Goal: Task Accomplishment & Management: Complete application form

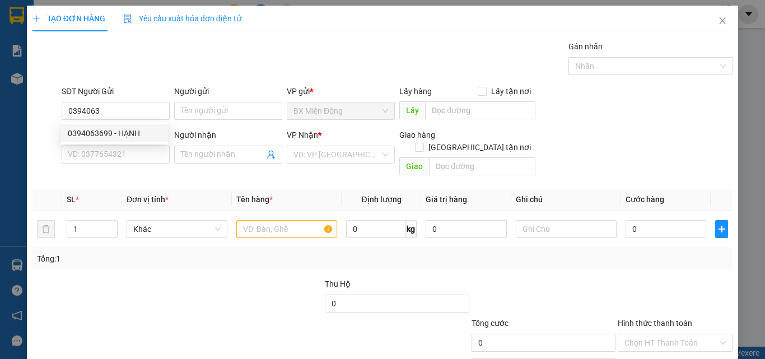
click at [125, 131] on div "0394063699 - HẠNH" at bounding box center [114, 133] width 93 height 12
type input "0394063699"
type input "HẠNH"
type input "0383064167"
type input "HUỆ"
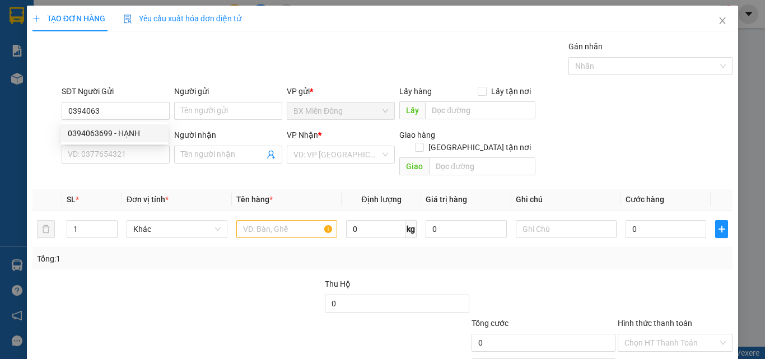
type input "DỤC MỸ"
type input "100.000"
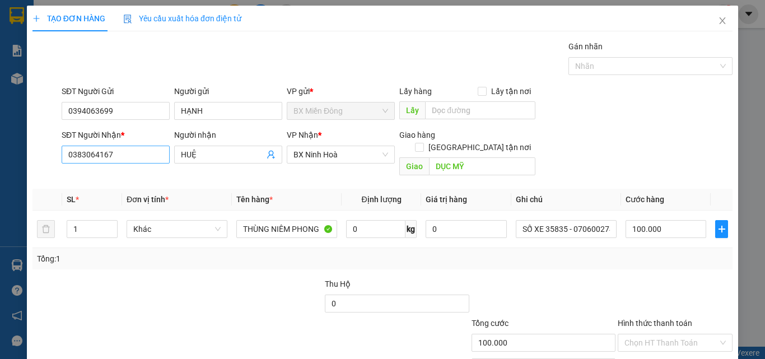
type input "0394063699"
click at [90, 156] on input "0383064167" at bounding box center [116, 155] width 108 height 18
drag, startPoint x: 279, startPoint y: 217, endPoint x: 442, endPoint y: 238, distance: 164.8
click at [442, 238] on div "SL * Đơn vị tính * Tên hàng * Định lượng Giá trị hàng Ghi chú Cước hàng 1 Khác …" at bounding box center [382, 229] width 700 height 81
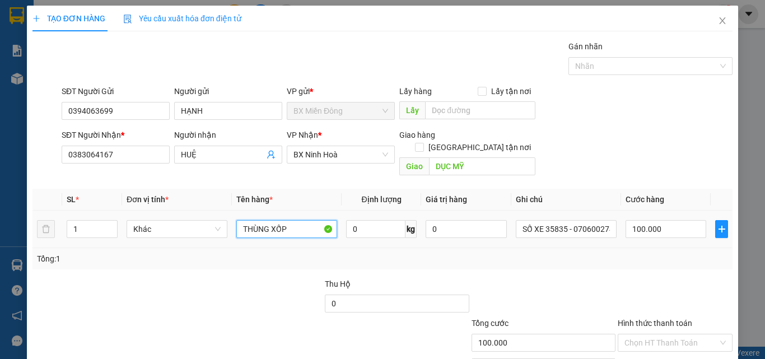
type input "THÙNG XỐP"
type input "SỐ XE 35258 - 0907756023"
type input "8"
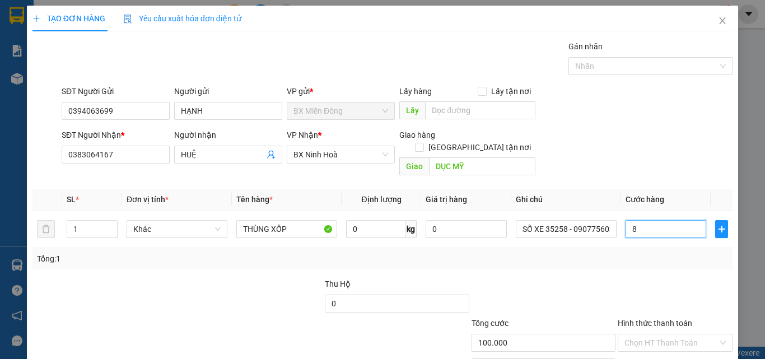
type input "8"
type input "80"
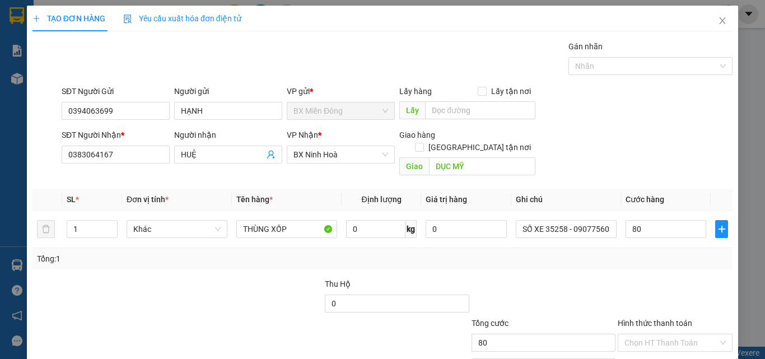
type input "80.000"
click at [646, 248] on div "Tổng: 1" at bounding box center [382, 258] width 700 height 21
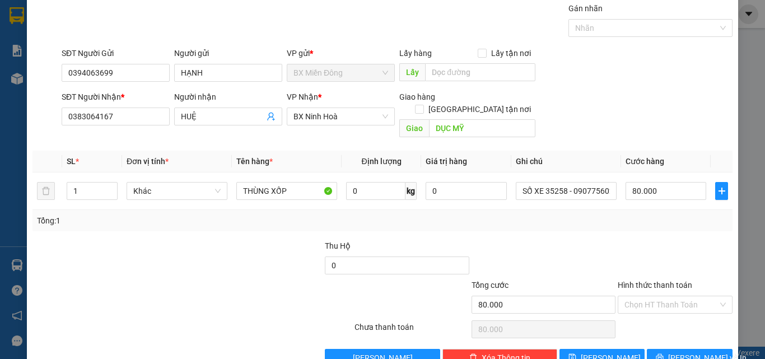
scroll to position [55, 0]
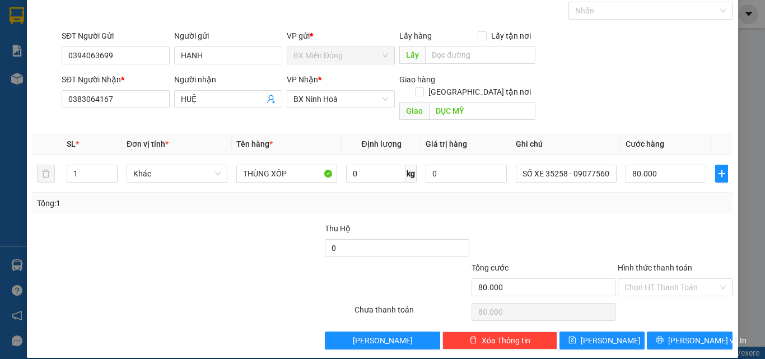
click at [635, 198] on div "Tổng: 1" at bounding box center [382, 203] width 700 height 21
click at [644, 301] on div "Chọn HT Thanh Toán" at bounding box center [674, 312] width 117 height 22
click at [643, 279] on input "Hình thức thanh toán" at bounding box center [670, 287] width 93 height 17
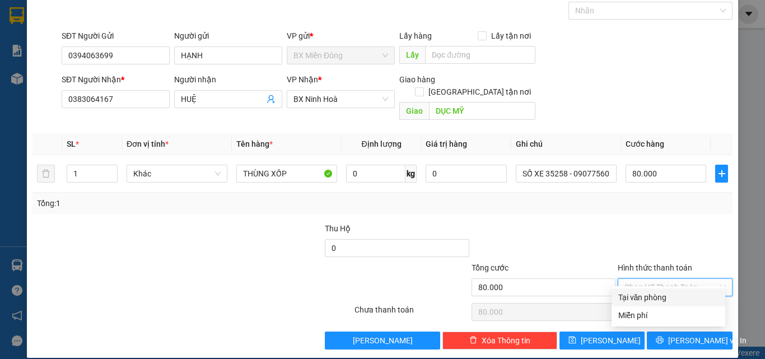
click at [642, 290] on div "Tại văn phòng" at bounding box center [668, 297] width 114 height 18
type input "0"
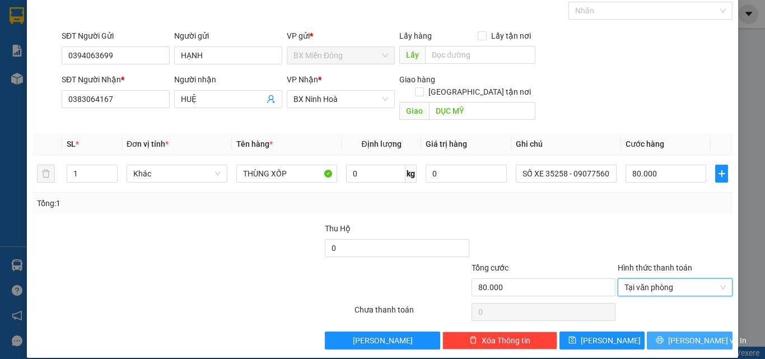
click at [672, 331] on button "[PERSON_NAME] và In" at bounding box center [690, 340] width 86 height 18
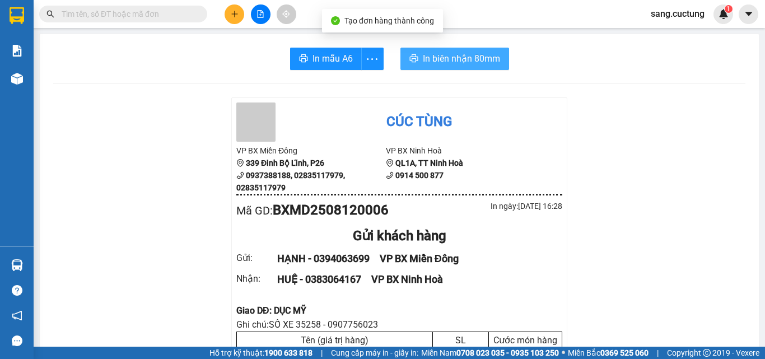
click at [429, 52] on span "In biên nhận 80mm" at bounding box center [461, 59] width 77 height 14
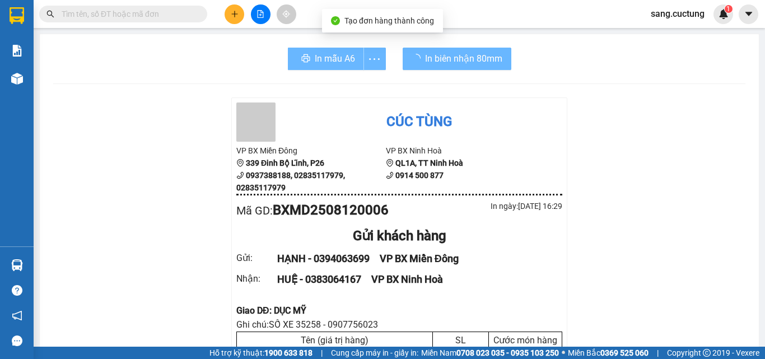
scroll to position [112, 0]
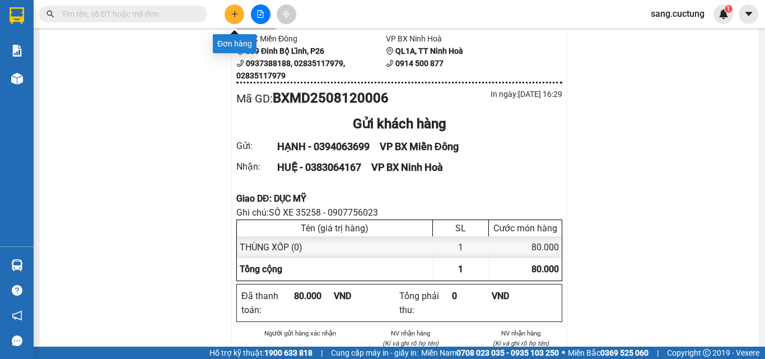
click at [242, 14] on button at bounding box center [234, 14] width 20 height 20
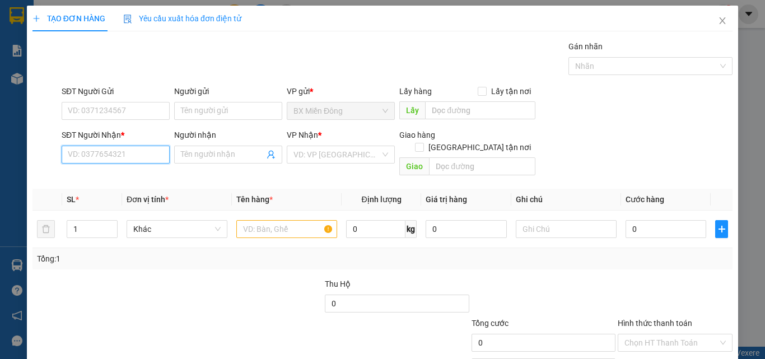
click at [114, 155] on input "SĐT Người Nhận *" at bounding box center [116, 155] width 108 height 18
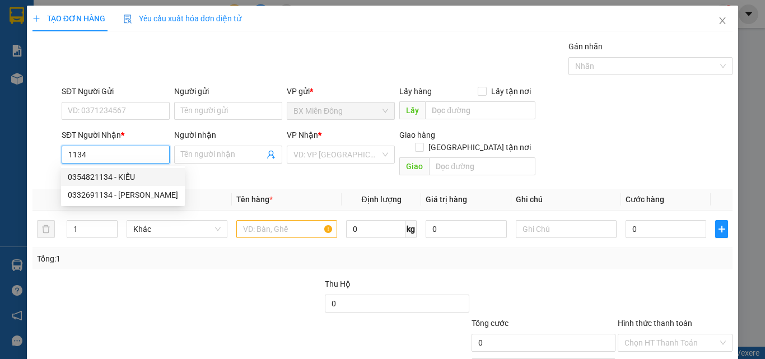
click at [119, 176] on div "0354821134 - KIỀU" at bounding box center [123, 177] width 110 height 12
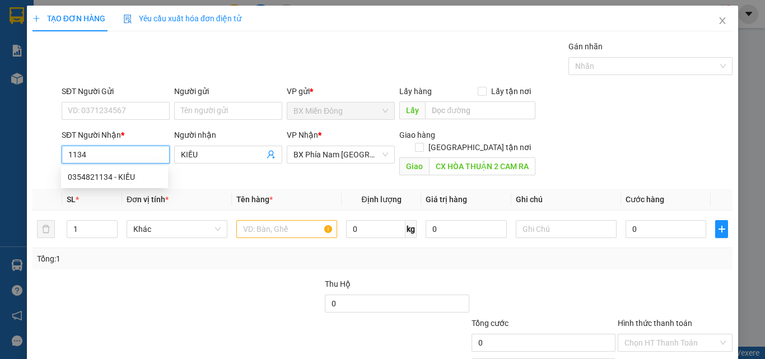
type input "0354821134"
type input "KIỀU"
type input "CX HÒA THUẬN 2 CAM RANH"
type input "200.000"
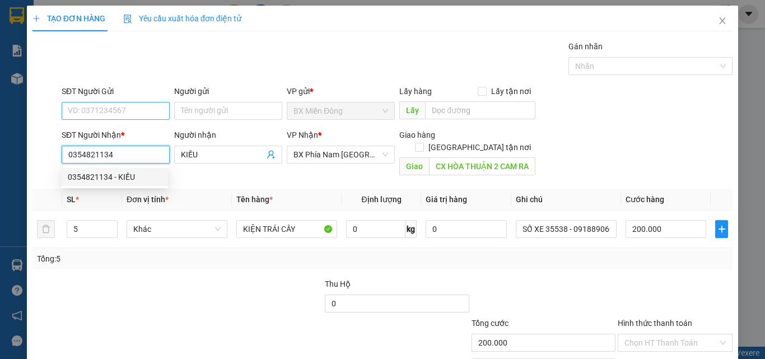
type input "0354821134"
click at [107, 116] on input "SĐT Người Gửi" at bounding box center [116, 111] width 108 height 18
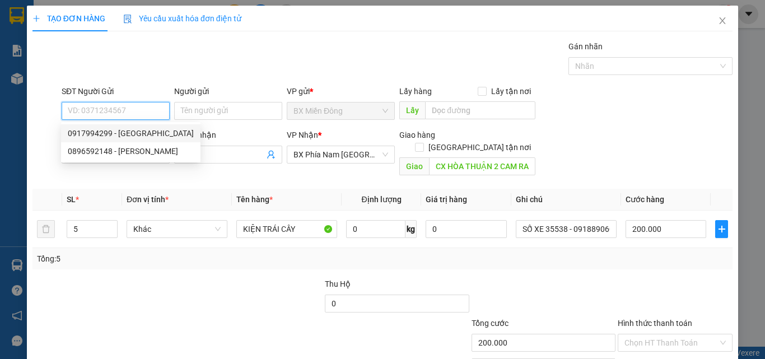
click at [106, 136] on div "0917994299 - [GEOGRAPHIC_DATA]" at bounding box center [131, 133] width 126 height 12
type input "0917994299"
type input "ĐẠI LỘC"
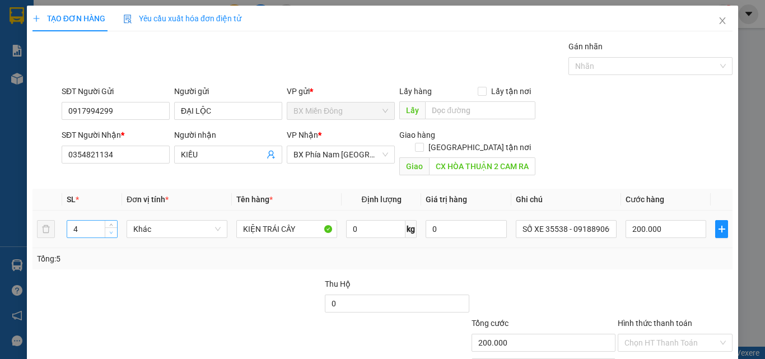
click at [113, 230] on span "down" at bounding box center [111, 233] width 7 height 7
type input "3"
click at [113, 230] on span "down" at bounding box center [111, 233] width 7 height 7
click at [647, 221] on input "200.000" at bounding box center [665, 229] width 81 height 18
type input "1"
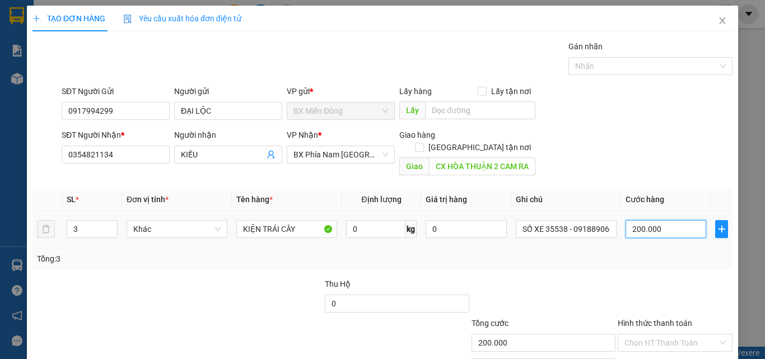
type input "1"
type input "15"
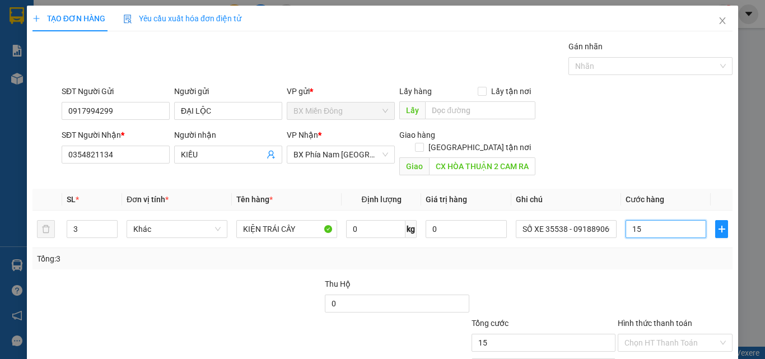
type input "150"
type input "150.000"
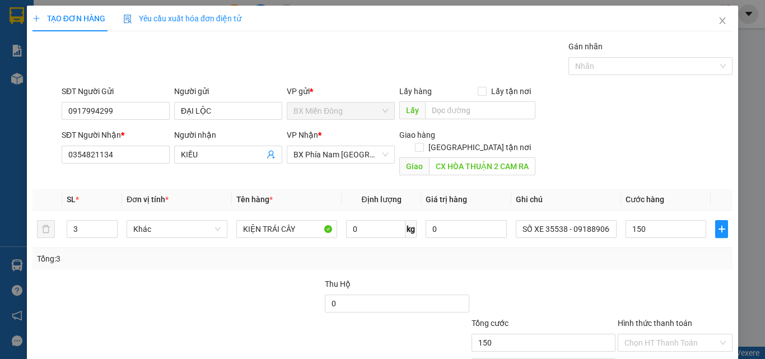
type input "150.000"
click at [607, 261] on div "Transit Pickup Surcharge Ids Transit Deliver Surcharge Ids Transit Deliver Surc…" at bounding box center [382, 222] width 700 height 364
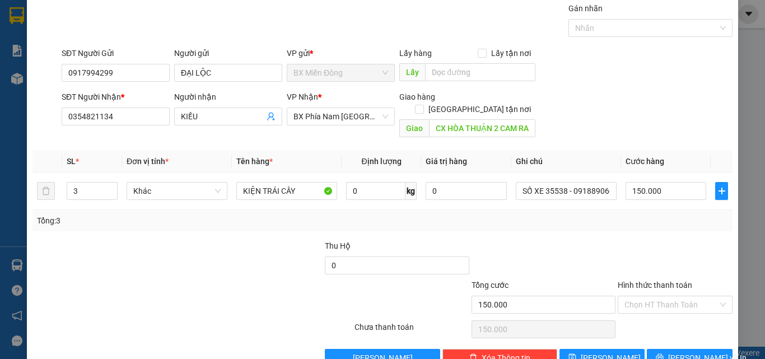
scroll to position [55, 0]
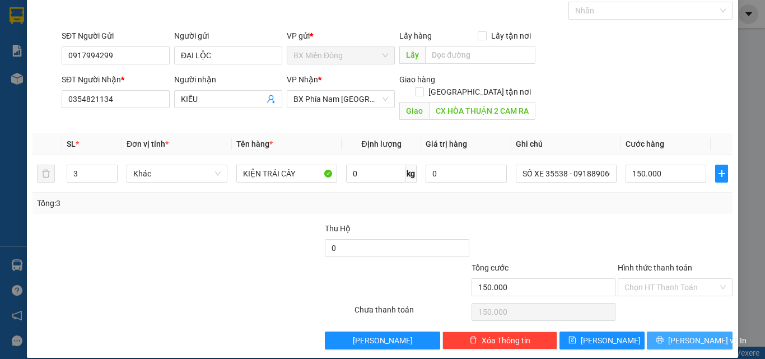
click at [656, 331] on button "[PERSON_NAME] và In" at bounding box center [690, 340] width 86 height 18
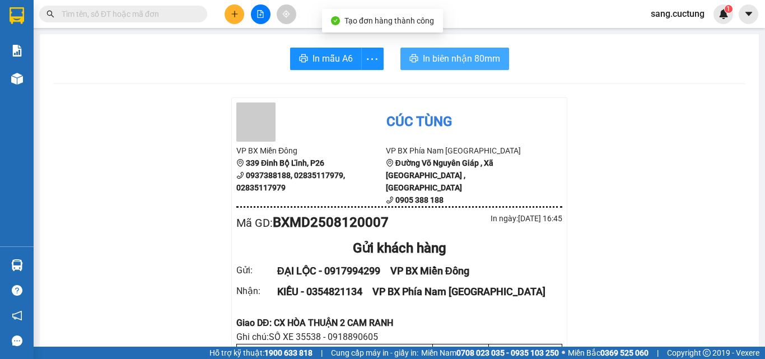
click at [414, 65] on button "In biên nhận 80mm" at bounding box center [454, 59] width 109 height 22
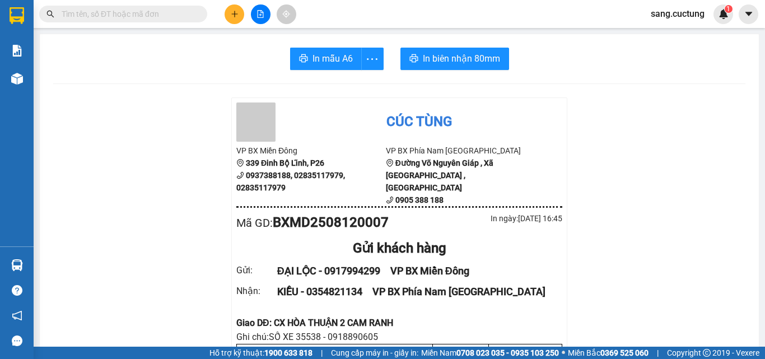
scroll to position [112, 0]
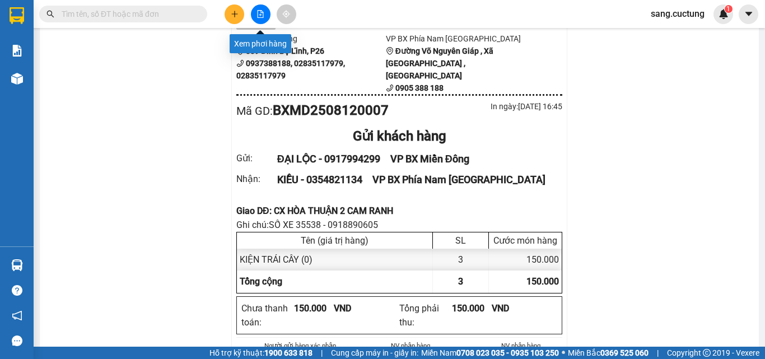
click at [238, 11] on icon "plus" at bounding box center [235, 14] width 8 height 8
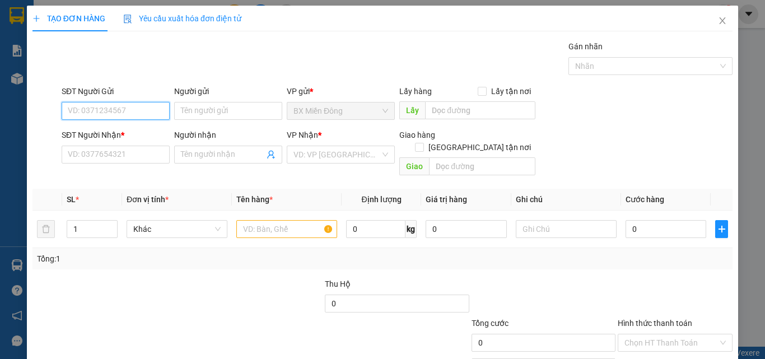
click at [78, 112] on input "SĐT Người Gửi" at bounding box center [116, 111] width 108 height 18
click at [87, 122] on div "0982388056 0982388056 - THÙY" at bounding box center [114, 133] width 107 height 22
click at [107, 110] on input "0982388" at bounding box center [116, 111] width 108 height 18
click at [114, 139] on div "0982388056 - THÙY" at bounding box center [114, 133] width 93 height 12
type input "0982388056"
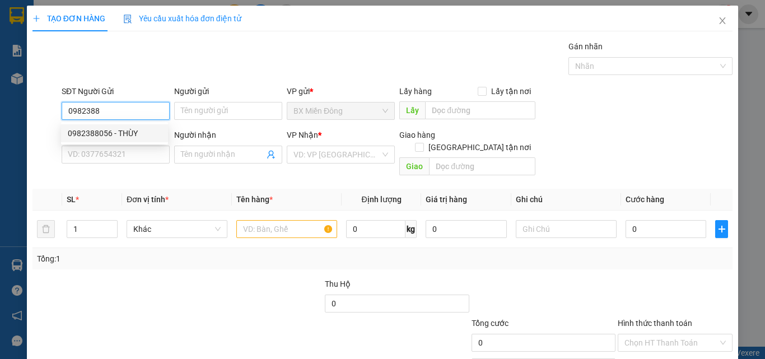
type input "THÙY"
type input "0389365826"
type input "QUYÊN"
type input "BX VẠN GIÃ"
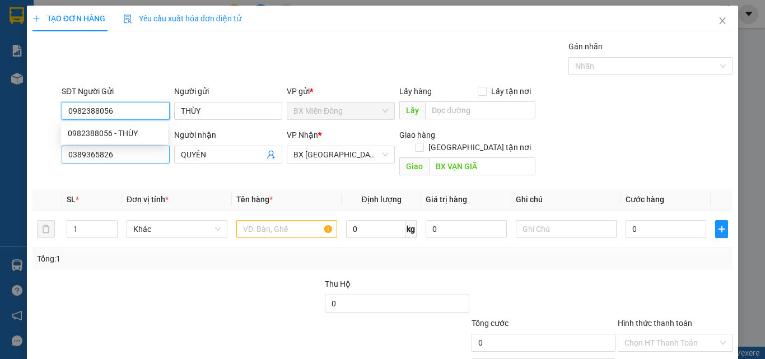
type input "70.000"
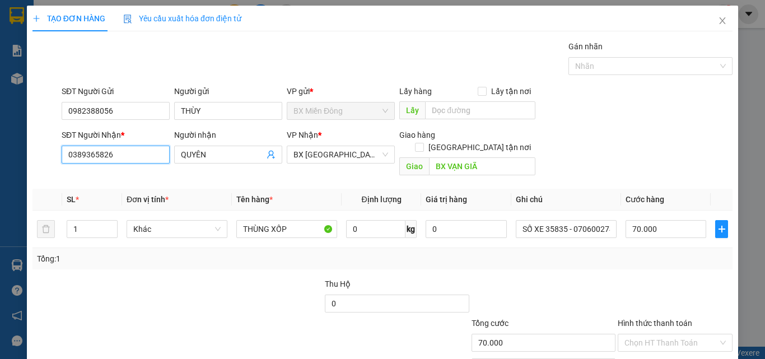
click at [115, 149] on input "0389365826" at bounding box center [116, 155] width 108 height 18
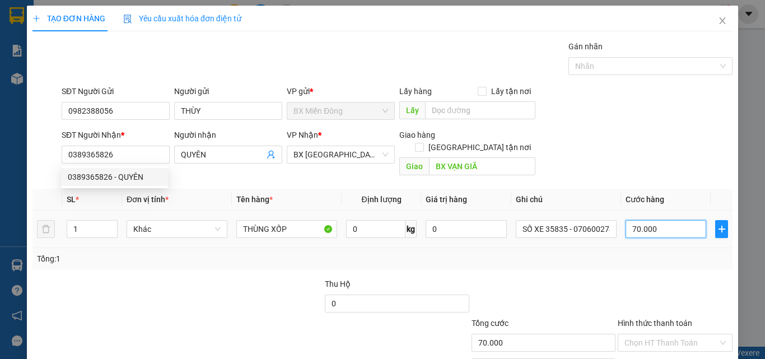
click at [629, 220] on input "70.000" at bounding box center [665, 229] width 81 height 18
type input "1"
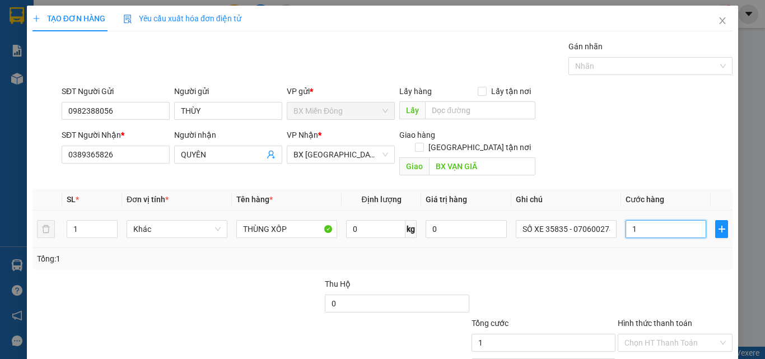
type input "12"
type input "120"
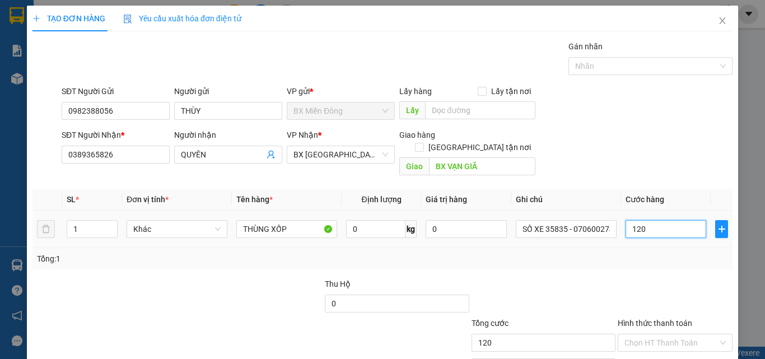
type input "120"
type input "120.000"
click at [609, 252] on div "Tổng: 1" at bounding box center [382, 258] width 691 height 12
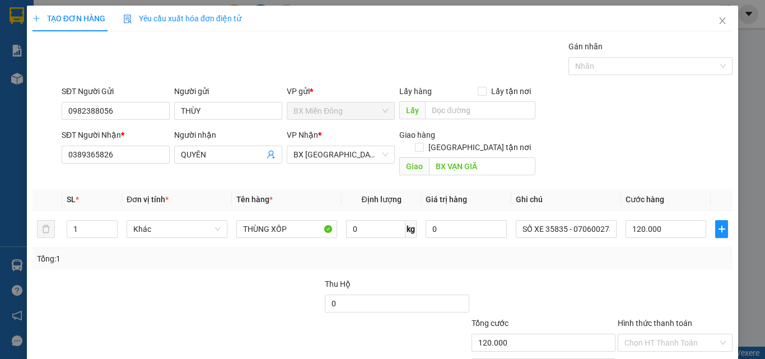
click at [590, 252] on div "Tổng: 1" at bounding box center [382, 258] width 691 height 12
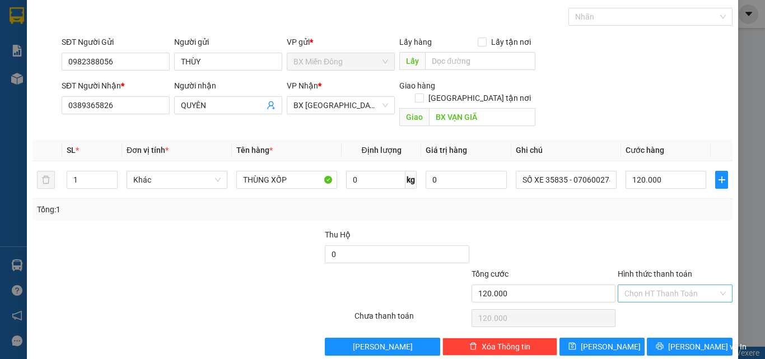
scroll to position [55, 0]
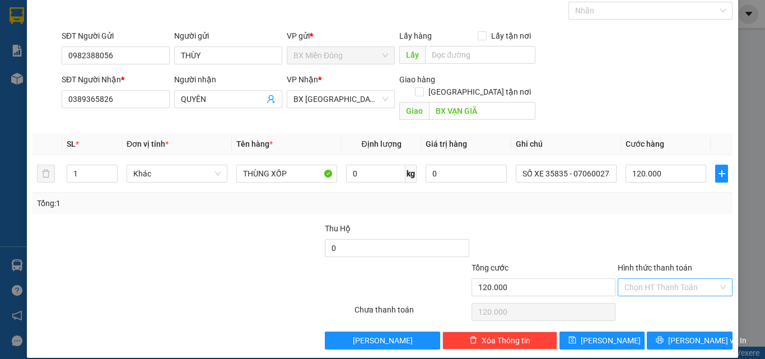
click at [638, 279] on input "Hình thức thanh toán" at bounding box center [670, 287] width 93 height 17
click at [640, 290] on div "Tại văn phòng" at bounding box center [668, 297] width 114 height 18
type input "0"
click at [684, 334] on span "[PERSON_NAME] và In" at bounding box center [707, 340] width 78 height 12
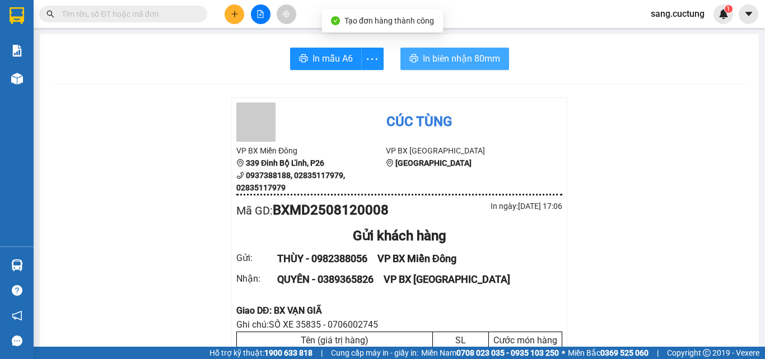
click at [432, 58] on span "In biên nhận 80mm" at bounding box center [461, 59] width 77 height 14
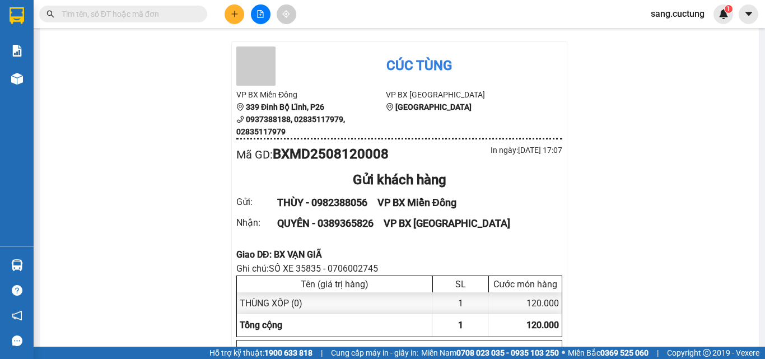
scroll to position [112, 0]
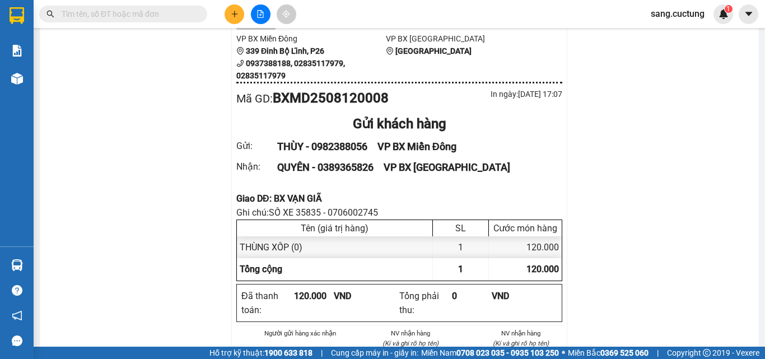
click at [230, 6] on button at bounding box center [234, 14] width 20 height 20
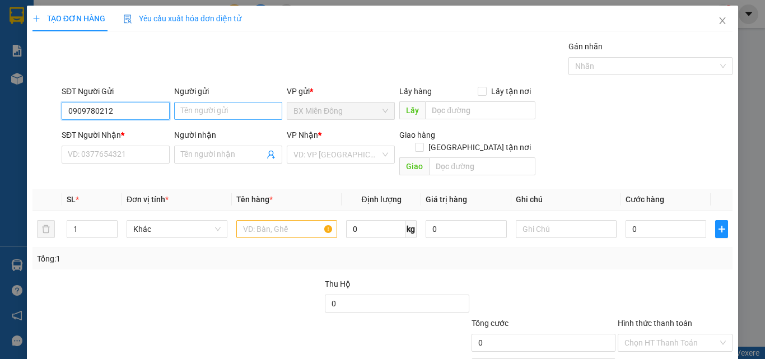
type input "0909780212"
click at [217, 110] on input "Người gửi" at bounding box center [228, 111] width 108 height 18
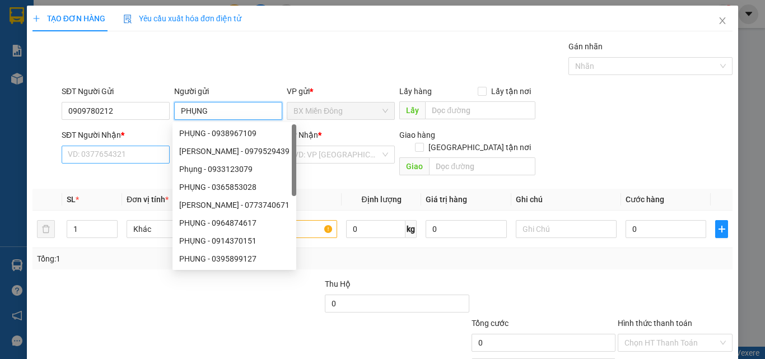
type input "PHỤNG"
click at [63, 157] on input "SĐT Người Nhận *" at bounding box center [116, 155] width 108 height 18
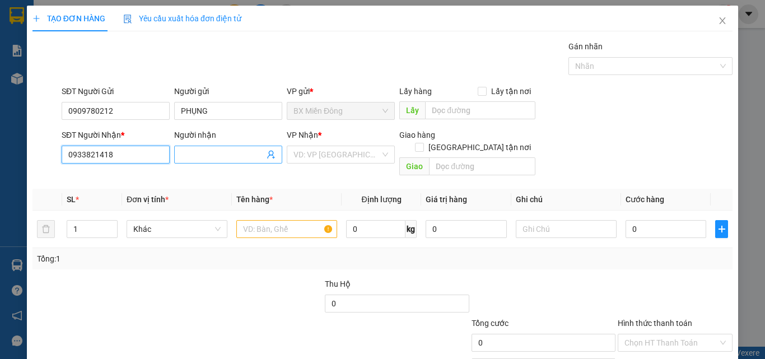
type input "0933821418"
click at [207, 152] on input "Người nhận" at bounding box center [222, 154] width 83 height 12
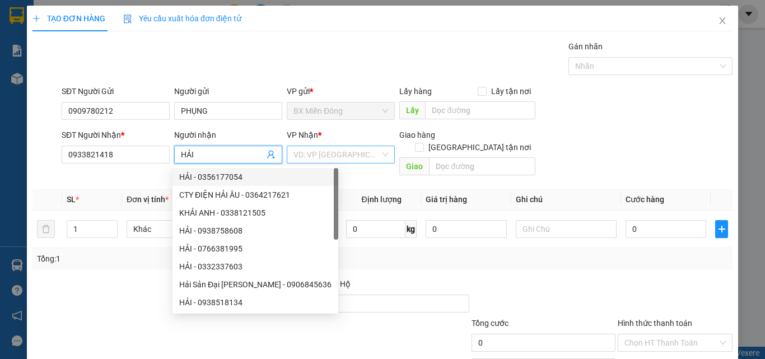
type input "HẢI"
click at [329, 152] on input "search" at bounding box center [336, 154] width 87 height 17
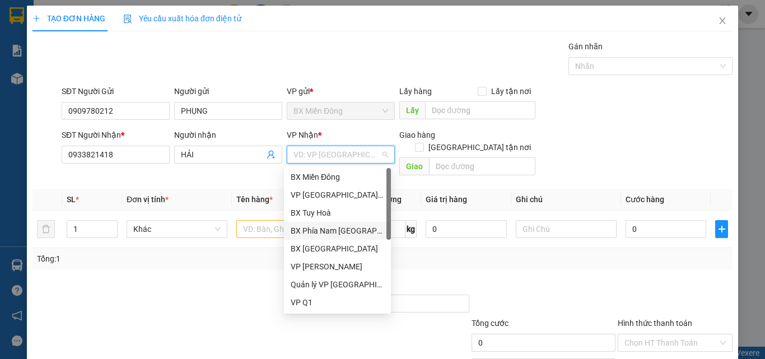
click at [331, 227] on div "BX Phía Nam [GEOGRAPHIC_DATA]" at bounding box center [337, 230] width 93 height 12
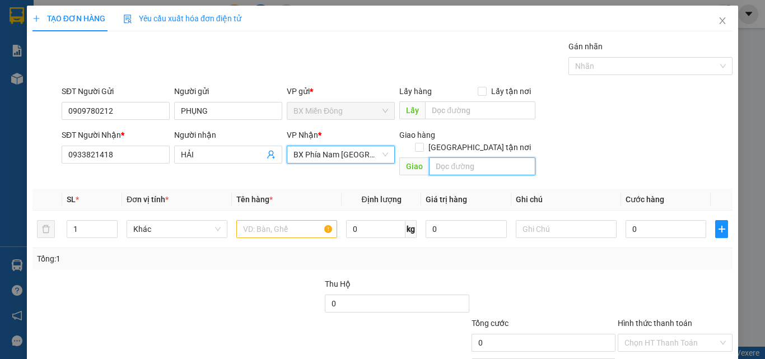
click at [436, 157] on input "text" at bounding box center [482, 166] width 106 height 18
type input "NGÃ 3 [GEOGRAPHIC_DATA]"
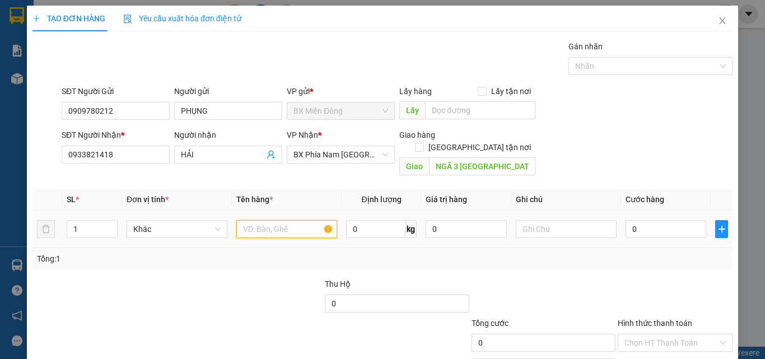
click at [262, 220] on input "text" at bounding box center [286, 229] width 101 height 18
type input "THÙNG XỐP"
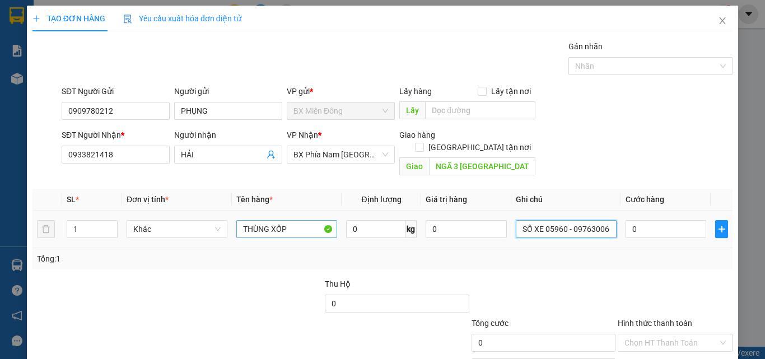
scroll to position [0, 7]
type input "SỐ XE 05960 - 0976300665"
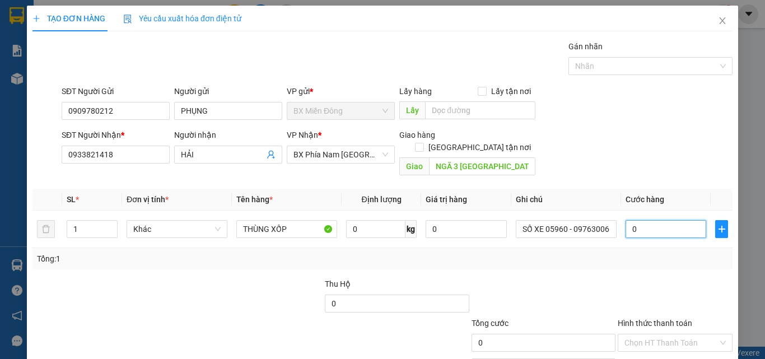
type input "7"
type input "70"
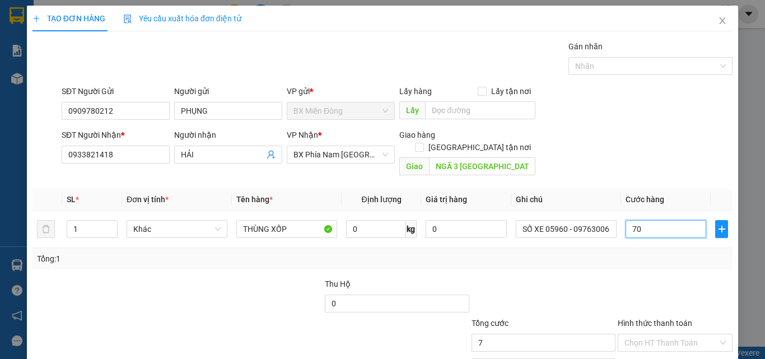
type input "70"
type input "70.000"
click at [636, 254] on div "Tổng: 1" at bounding box center [382, 258] width 700 height 21
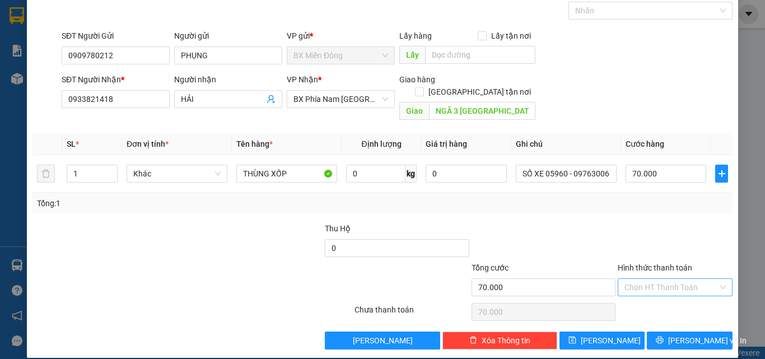
click at [639, 278] on div "Chọn HT Thanh Toán" at bounding box center [675, 287] width 115 height 18
click at [639, 279] on input "Hình thức thanh toán" at bounding box center [670, 287] width 93 height 17
click at [643, 279] on input "Hình thức thanh toán" at bounding box center [670, 287] width 93 height 17
click at [641, 304] on div "Tại văn phòng" at bounding box center [668, 297] width 114 height 18
type input "0"
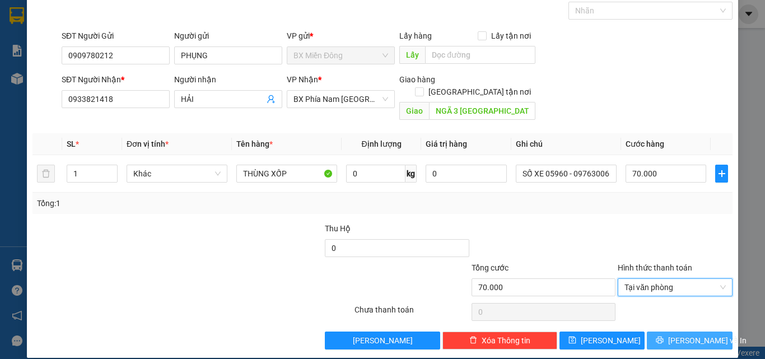
drag, startPoint x: 688, startPoint y: 328, endPoint x: 617, endPoint y: 290, distance: 80.4
click at [686, 334] on span "[PERSON_NAME] và In" at bounding box center [707, 340] width 78 height 12
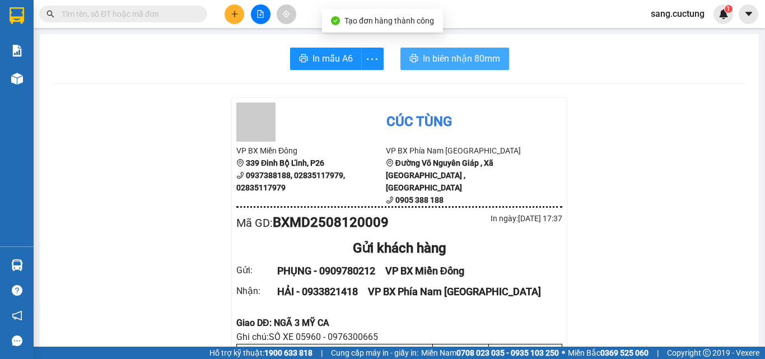
click at [480, 55] on span "In biên nhận 80mm" at bounding box center [461, 59] width 77 height 14
